Goal: Navigation & Orientation: Go to known website

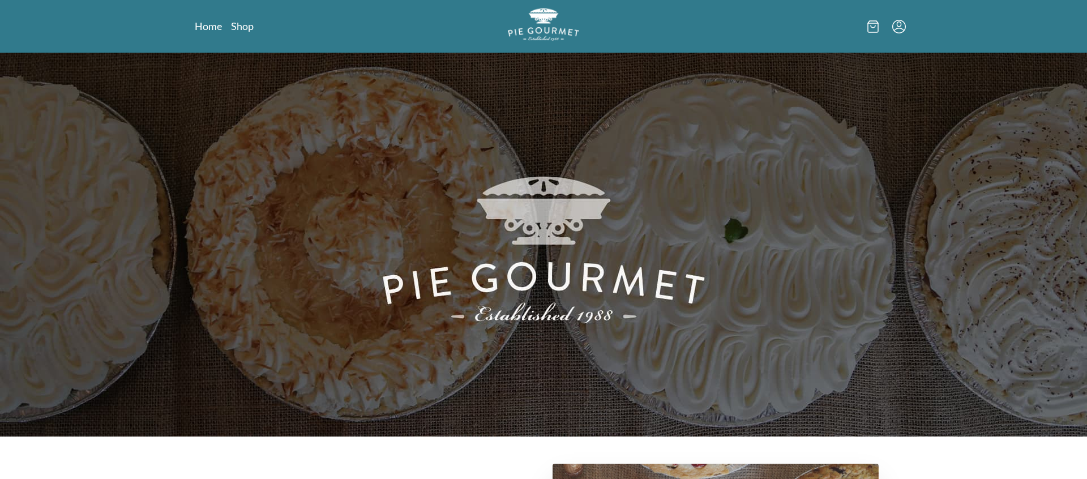
click at [531, 36] on img "Logo" at bounding box center [543, 24] width 71 height 33
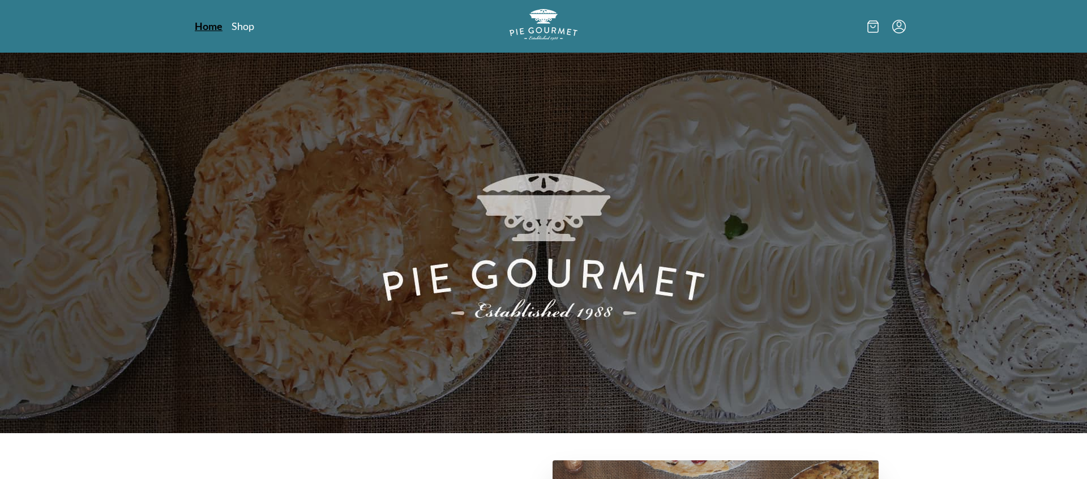
click at [217, 20] on link "Home" at bounding box center [209, 26] width 28 height 14
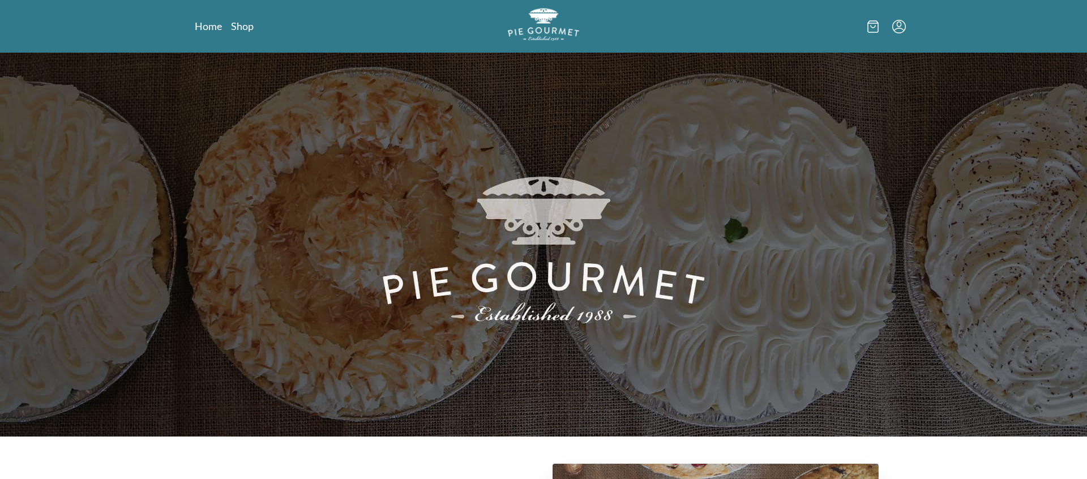
click at [554, 25] on img "Logo" at bounding box center [543, 24] width 71 height 33
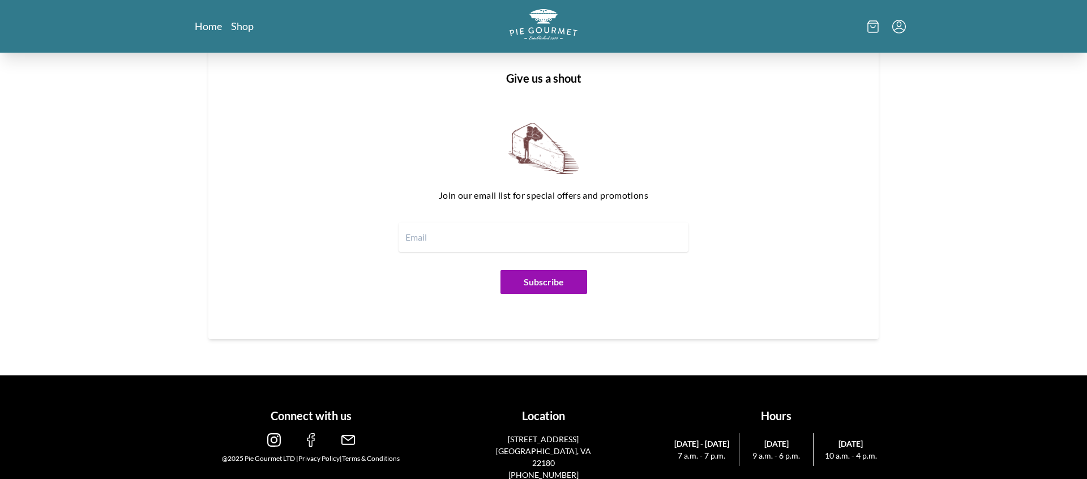
scroll to position [1424, 0]
